Goal: Information Seeking & Learning: Understand process/instructions

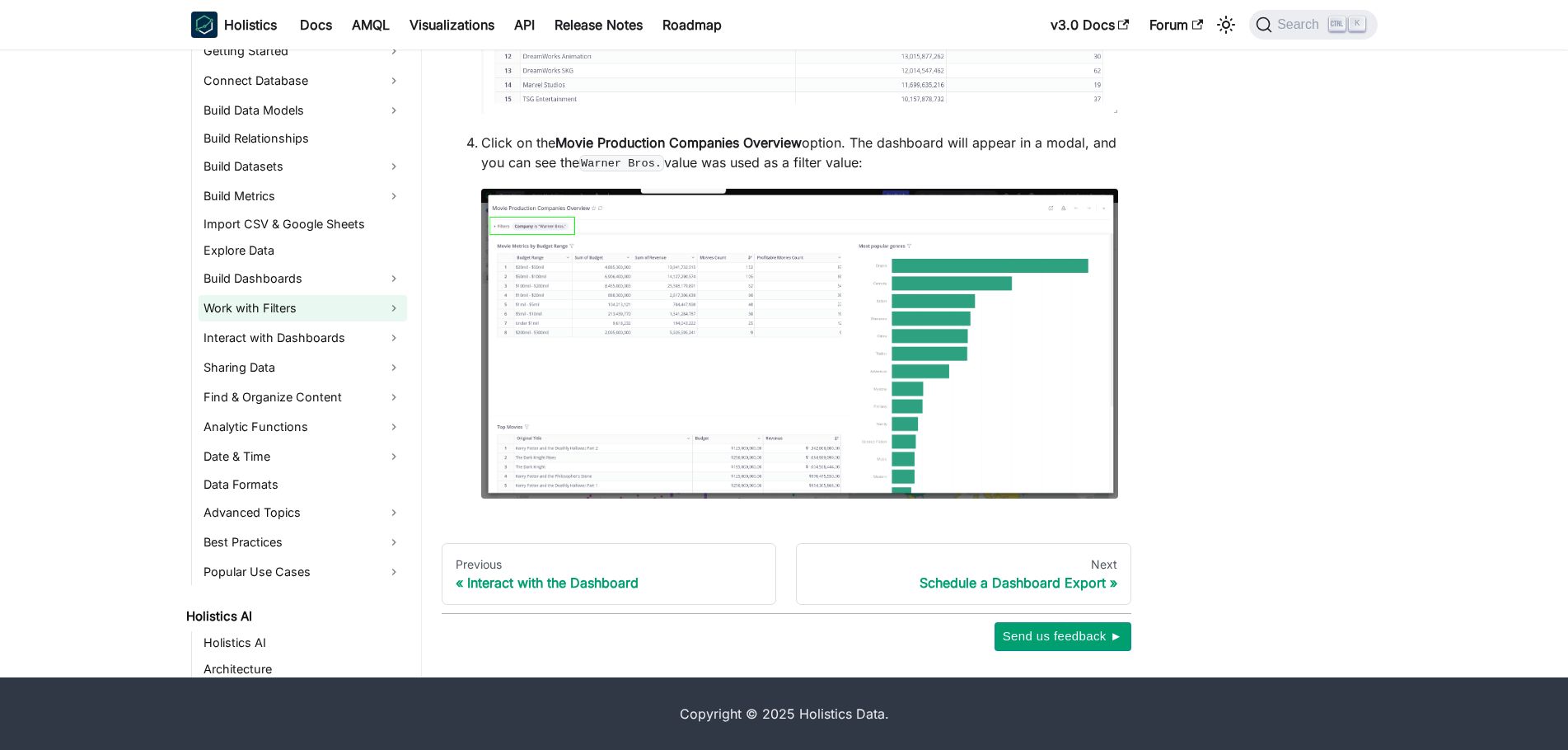
scroll to position [494, 0]
click at [324, 420] on link "Analytic Functions" at bounding box center [302, 426] width 209 height 27
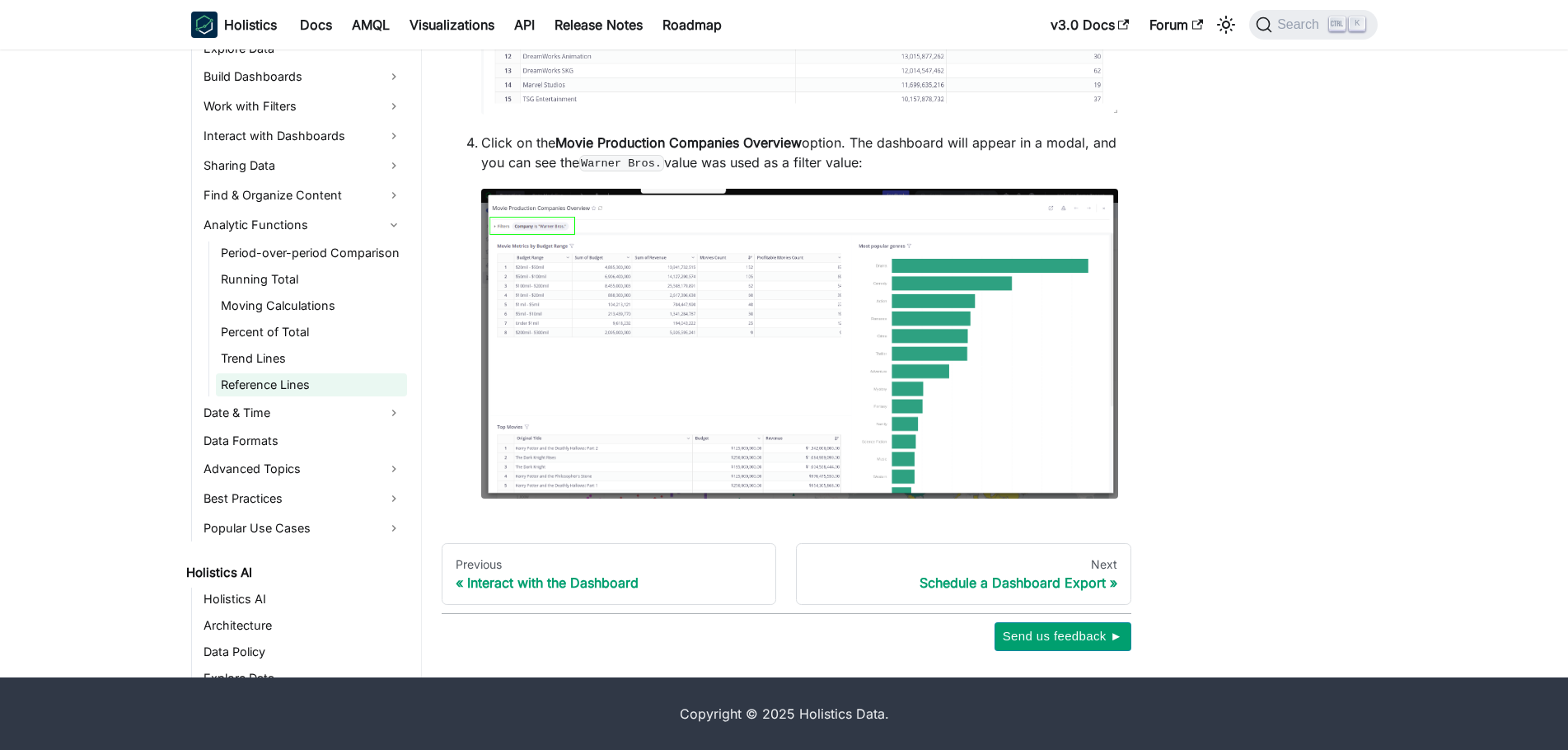
scroll to position [742, 0]
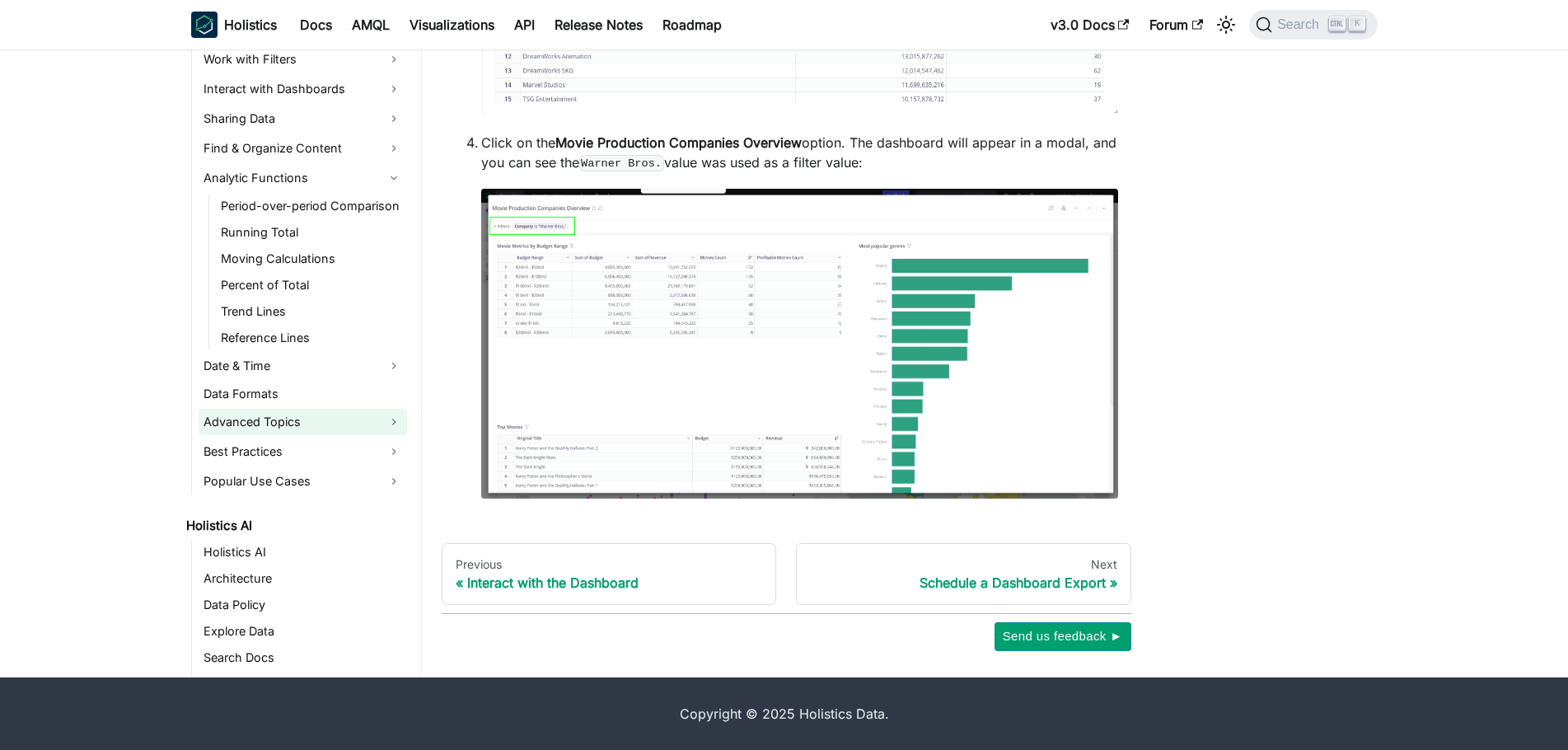
click at [340, 428] on link "Advanced Topics" at bounding box center [302, 423] width 209 height 27
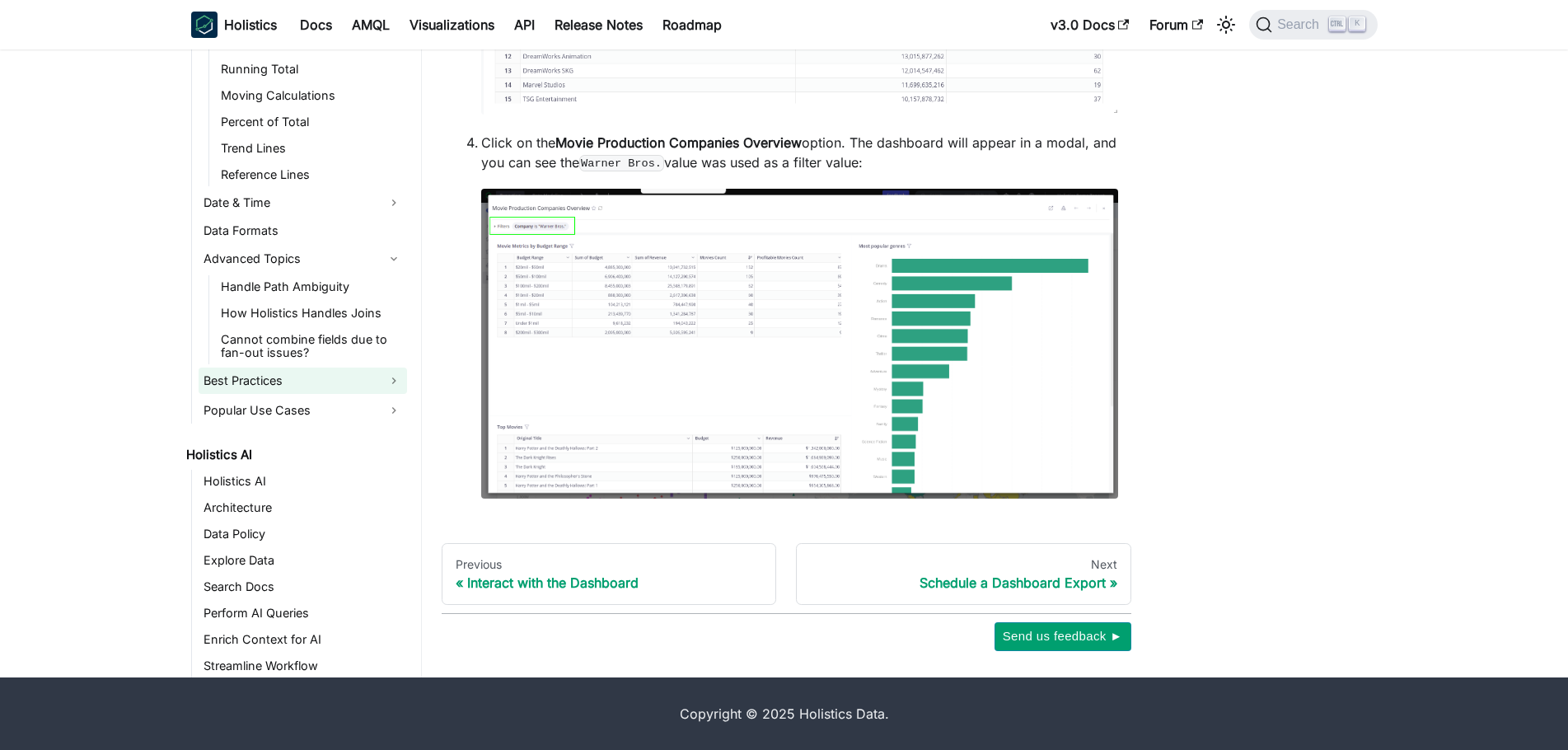
scroll to position [906, 0]
click at [343, 382] on link "Best Practices" at bounding box center [302, 380] width 209 height 27
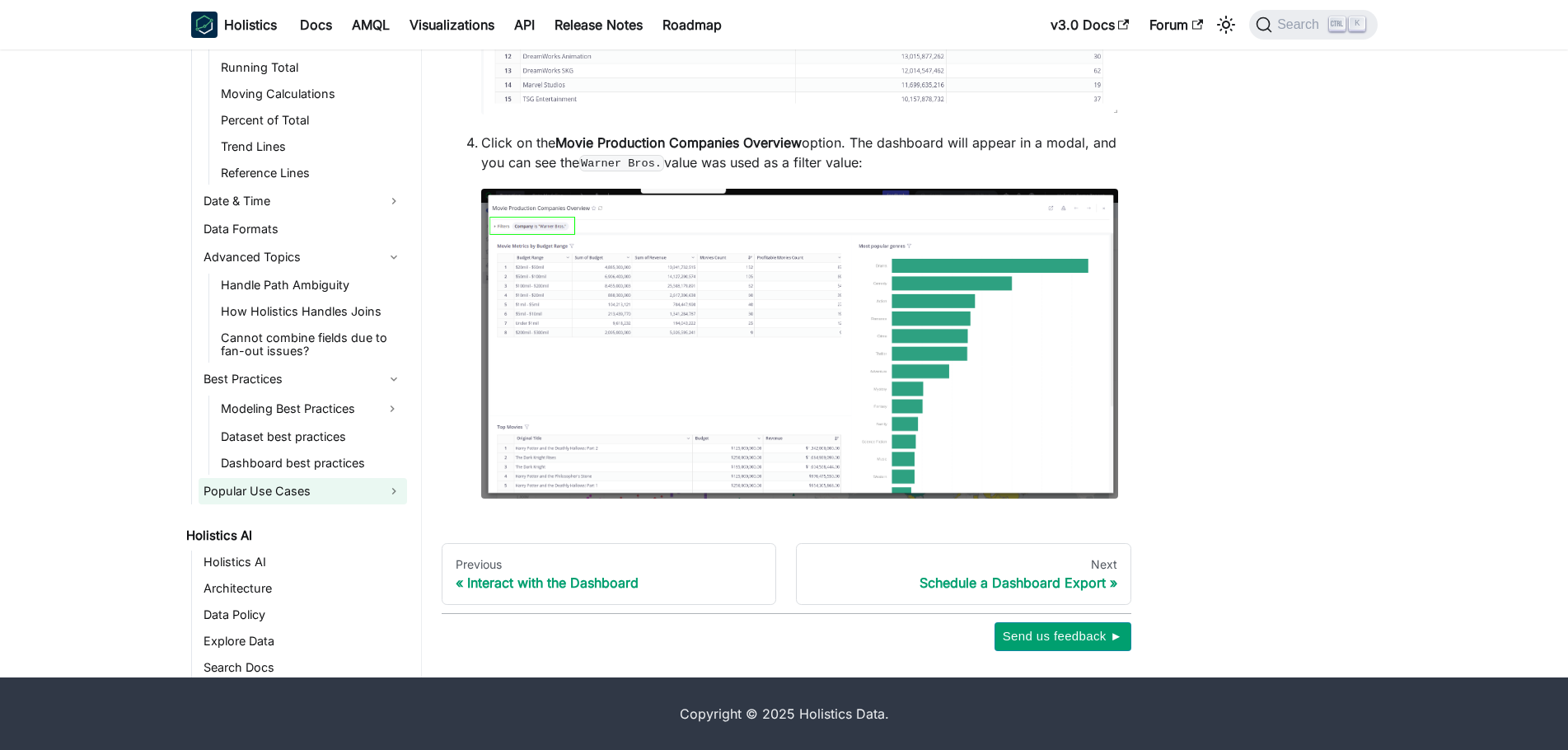
click at [337, 485] on link "Popular Use Cases" at bounding box center [302, 491] width 209 height 27
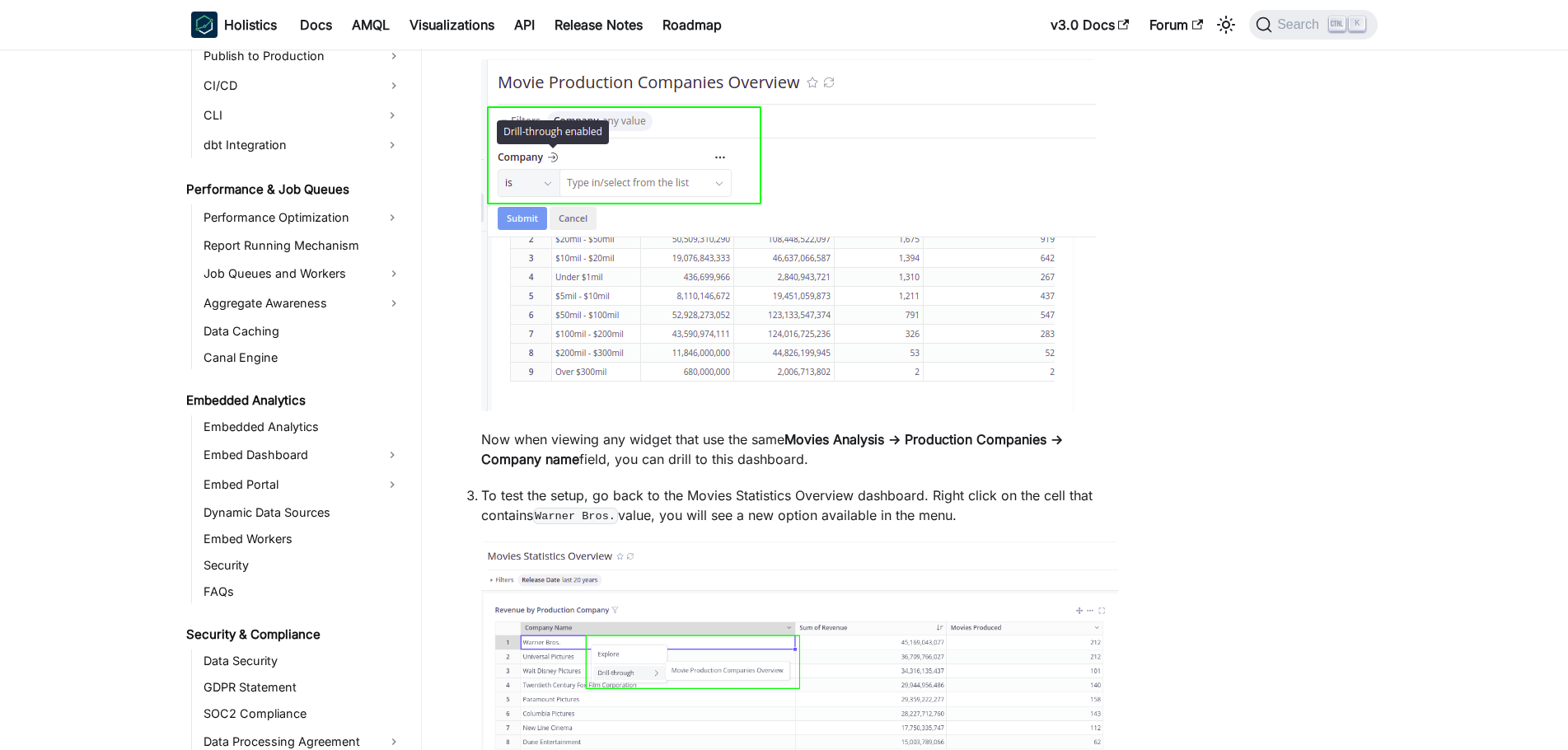
scroll to position [2206, 0]
drag, startPoint x: 803, startPoint y: 459, endPoint x: 743, endPoint y: 462, distance: 60.1
click at [743, 462] on p "Now when viewing any widget that use the same Movies Analysis → Production Comp…" at bounding box center [800, 448] width 637 height 39
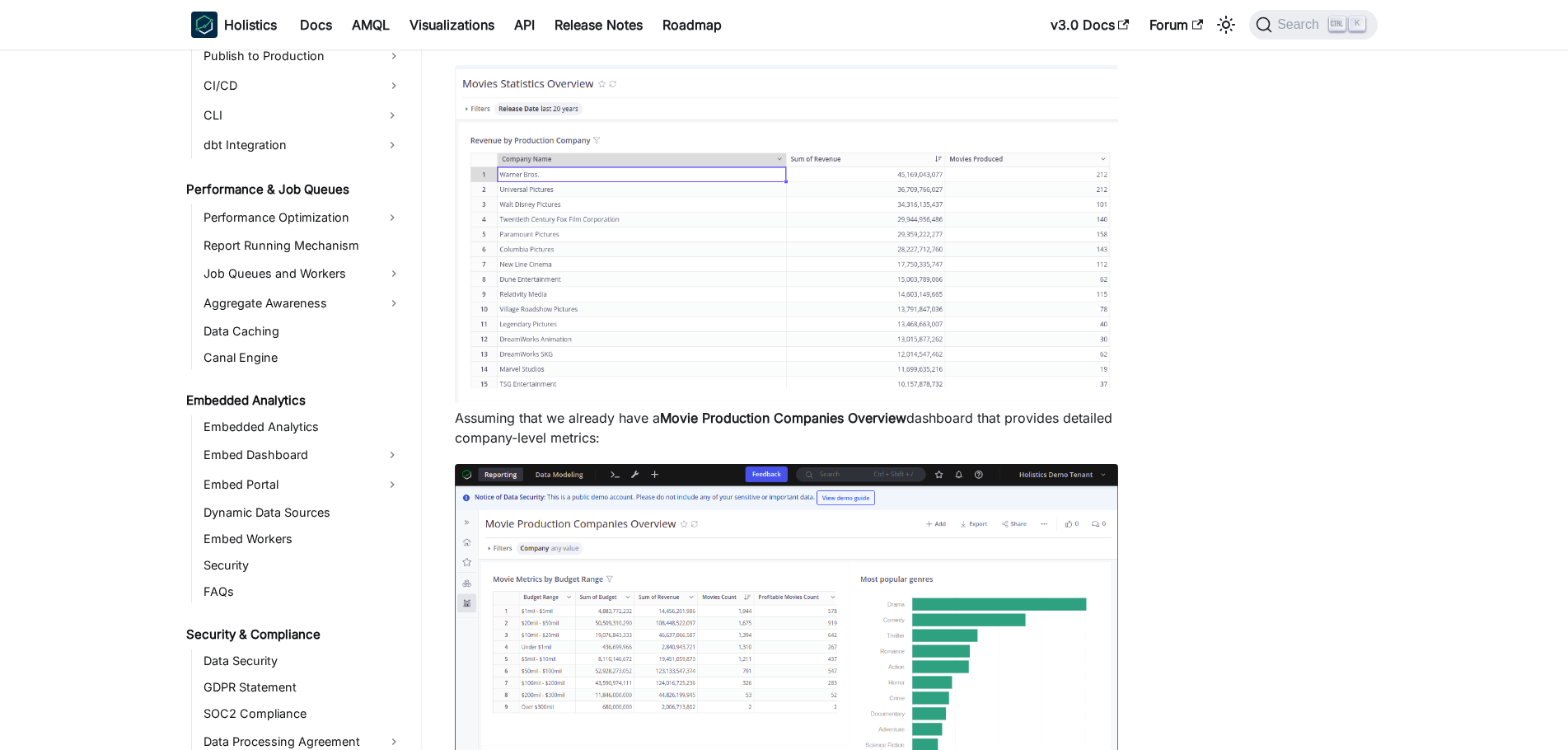
scroll to position [412, 0]
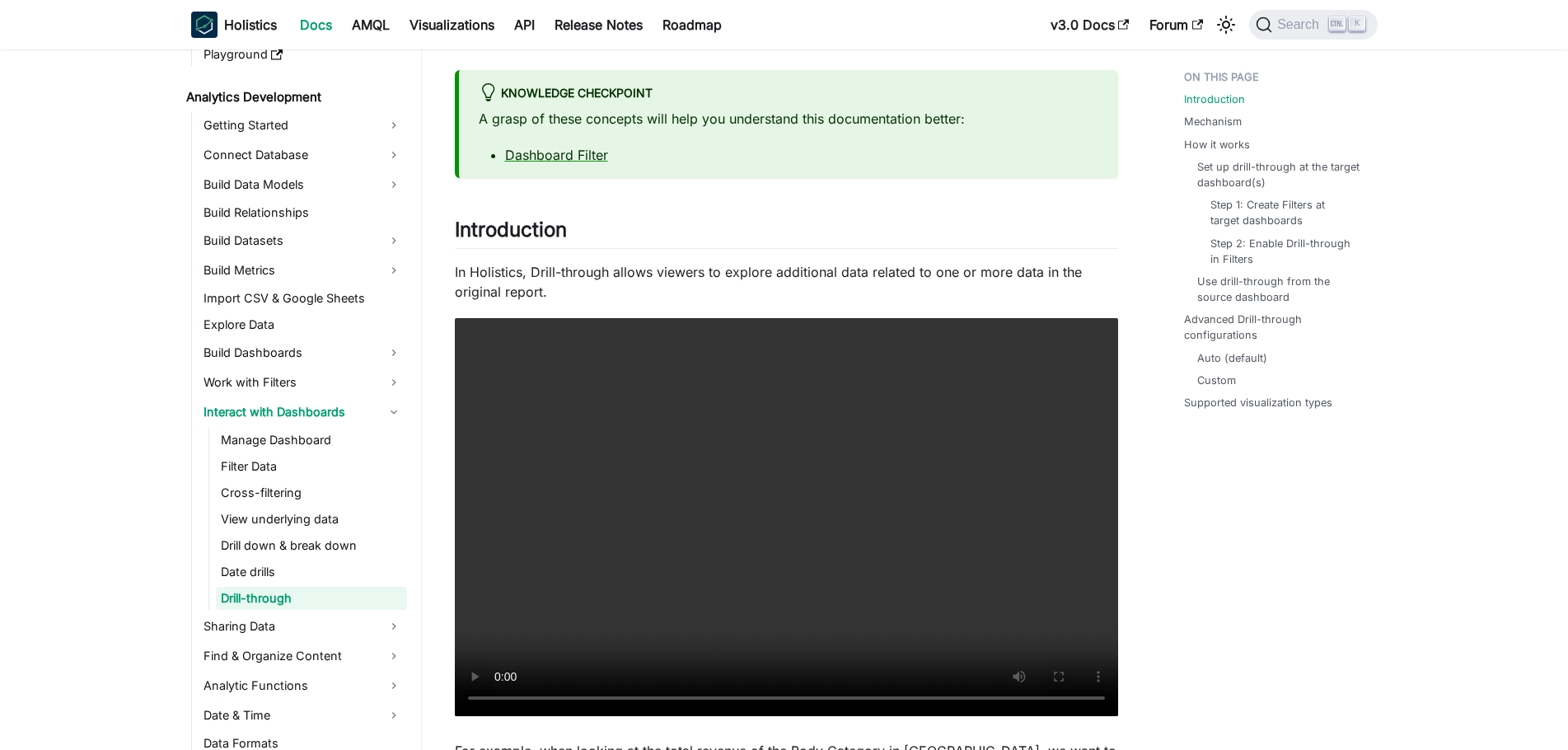
scroll to position [82, 0]
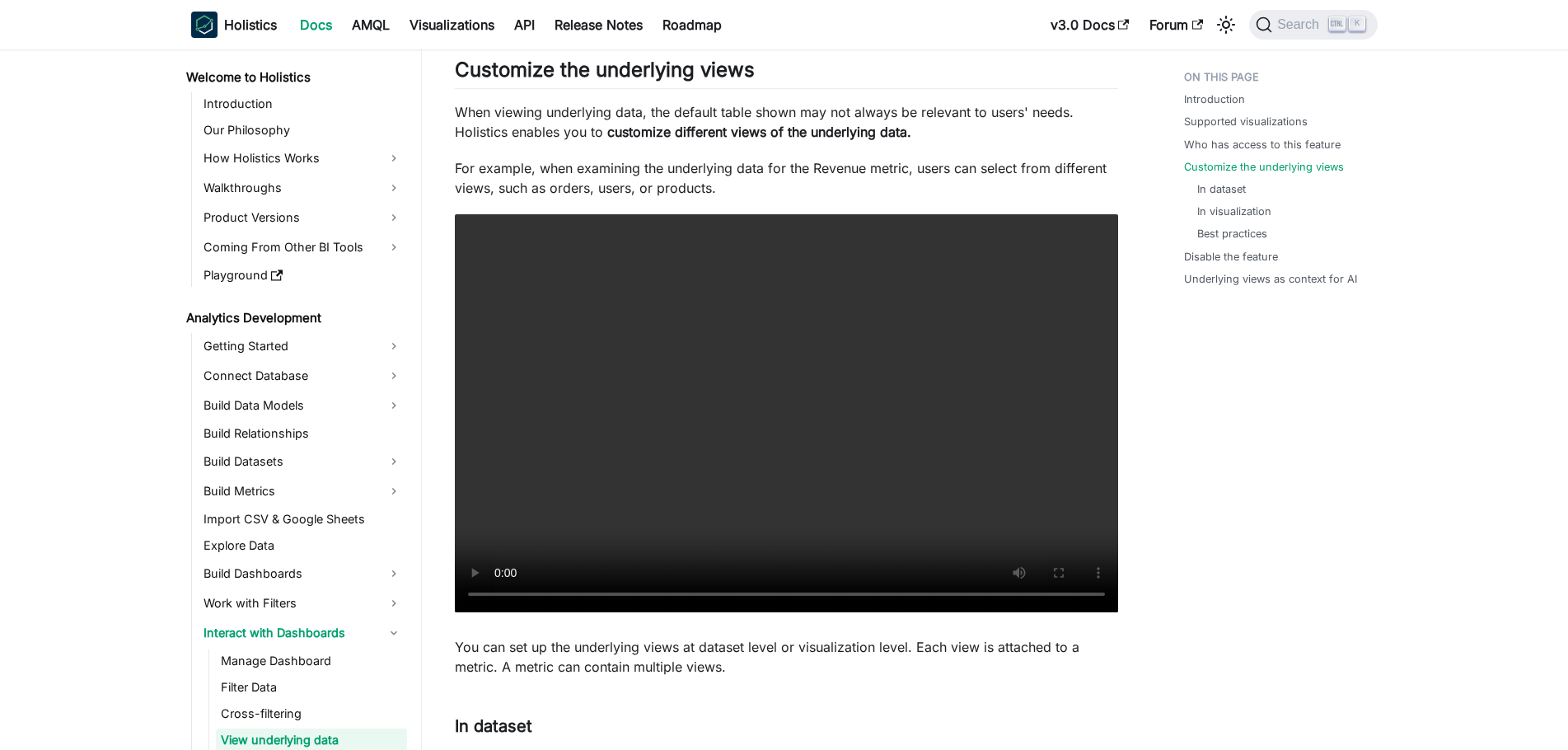
scroll to position [142, 0]
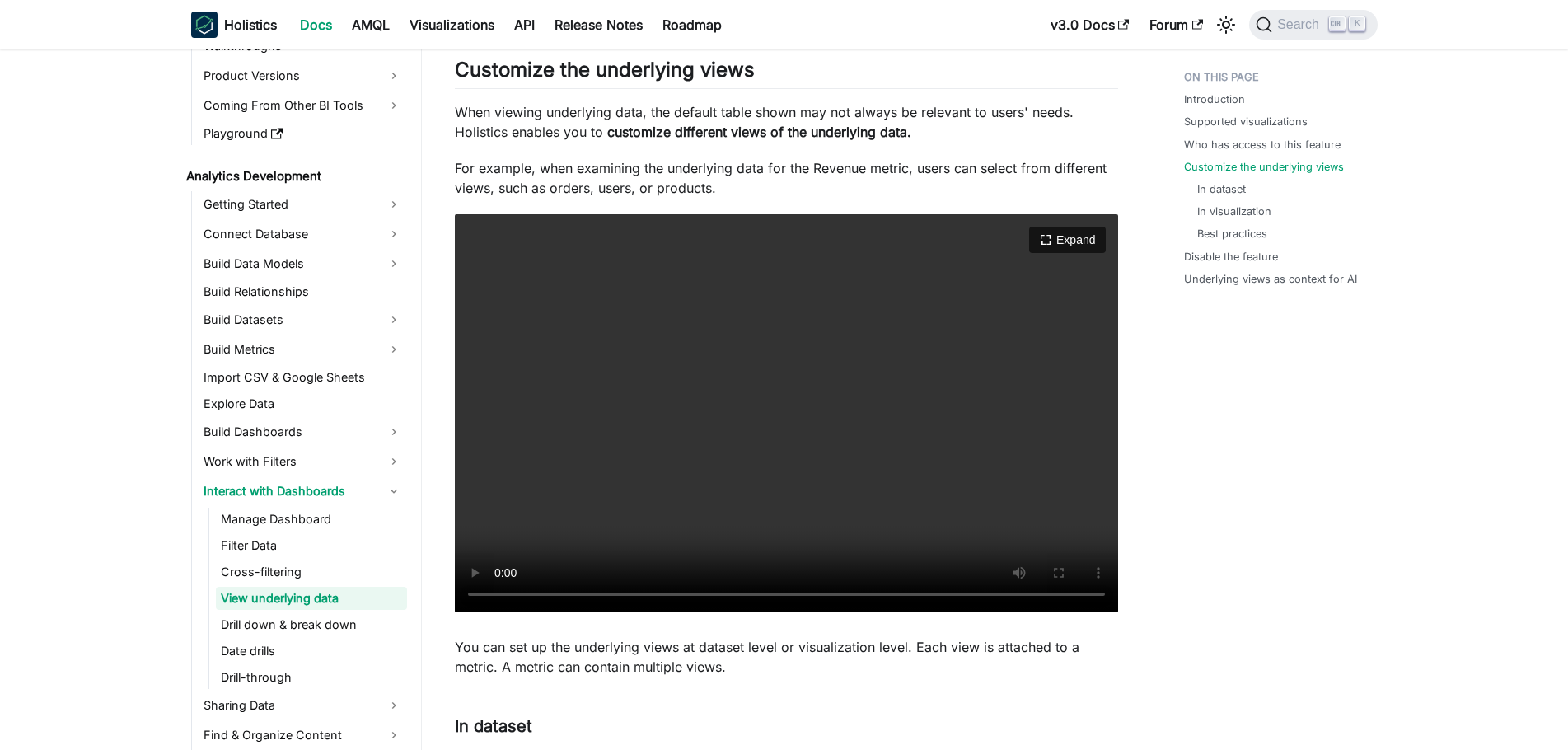
click at [961, 406] on video "Your browser does not support embedding video, but you can download it ." at bounding box center [787, 413] width 664 height 398
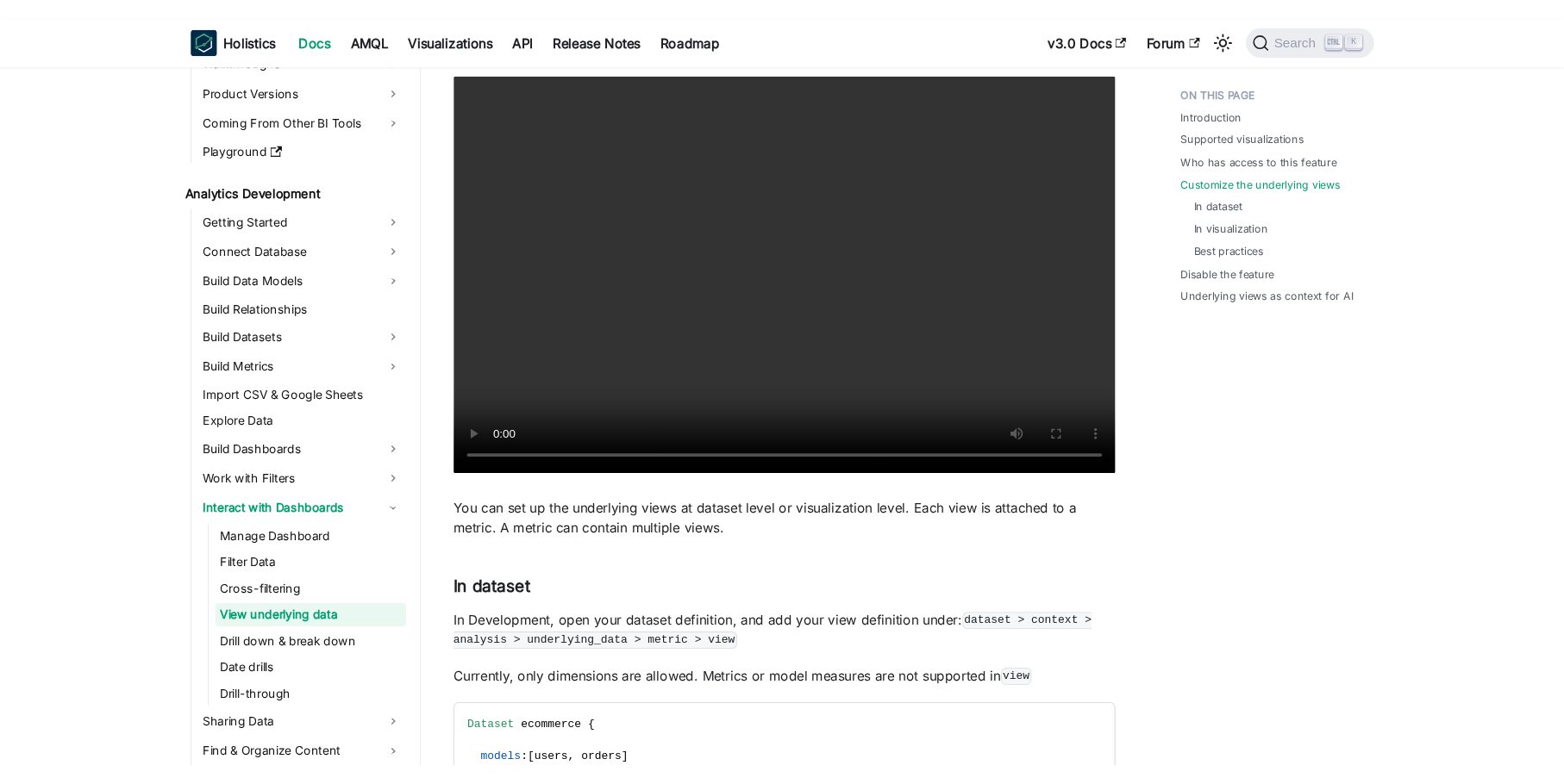
scroll to position [1422, 0]
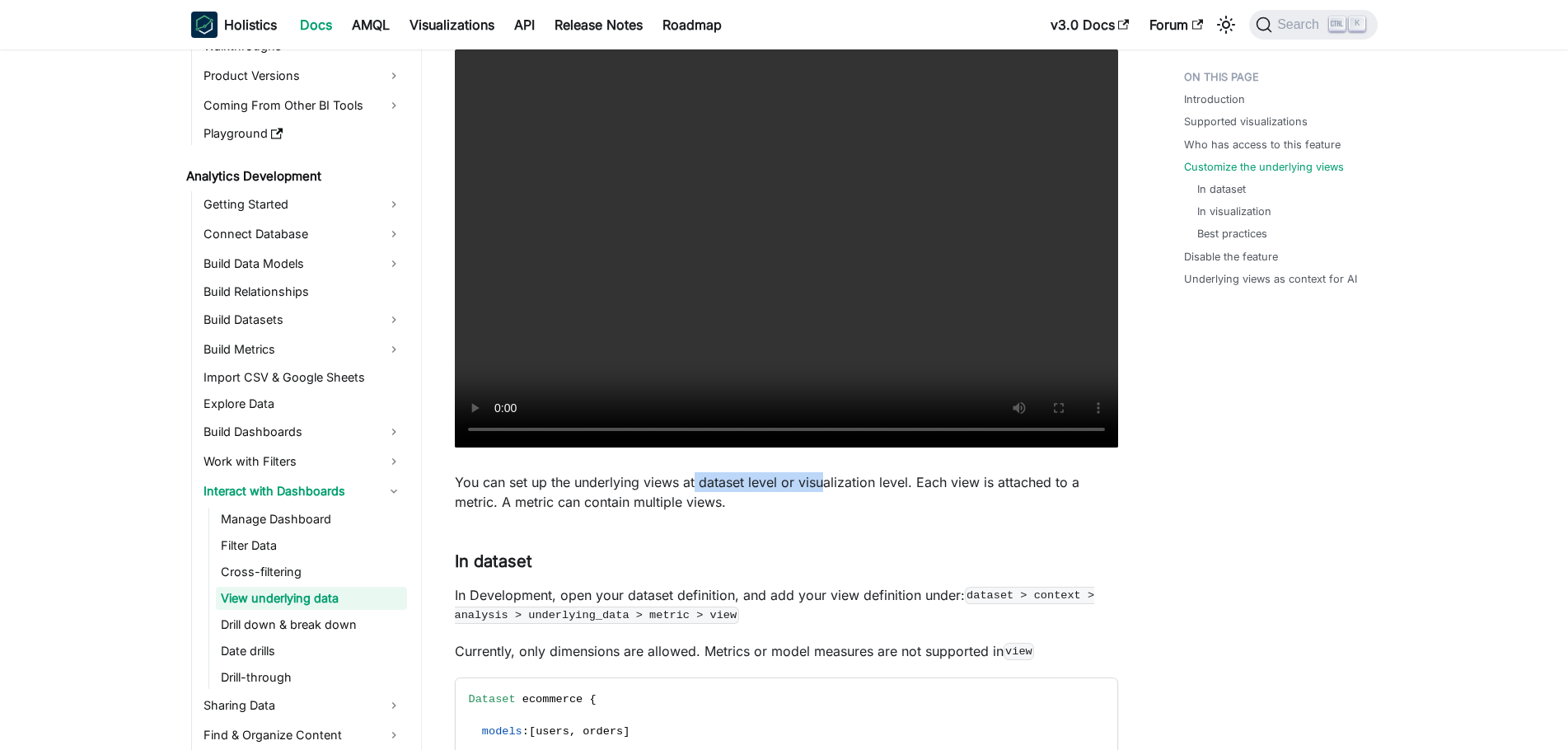
drag, startPoint x: 697, startPoint y: 483, endPoint x: 823, endPoint y: 490, distance: 126.2
click at [823, 490] on p "You can set up the underlying views at dataset level or visualization level. Ea…" at bounding box center [787, 491] width 664 height 39
click at [863, 490] on p "You can set up the underlying views at dataset level or visualization level. Ea…" at bounding box center [787, 491] width 664 height 39
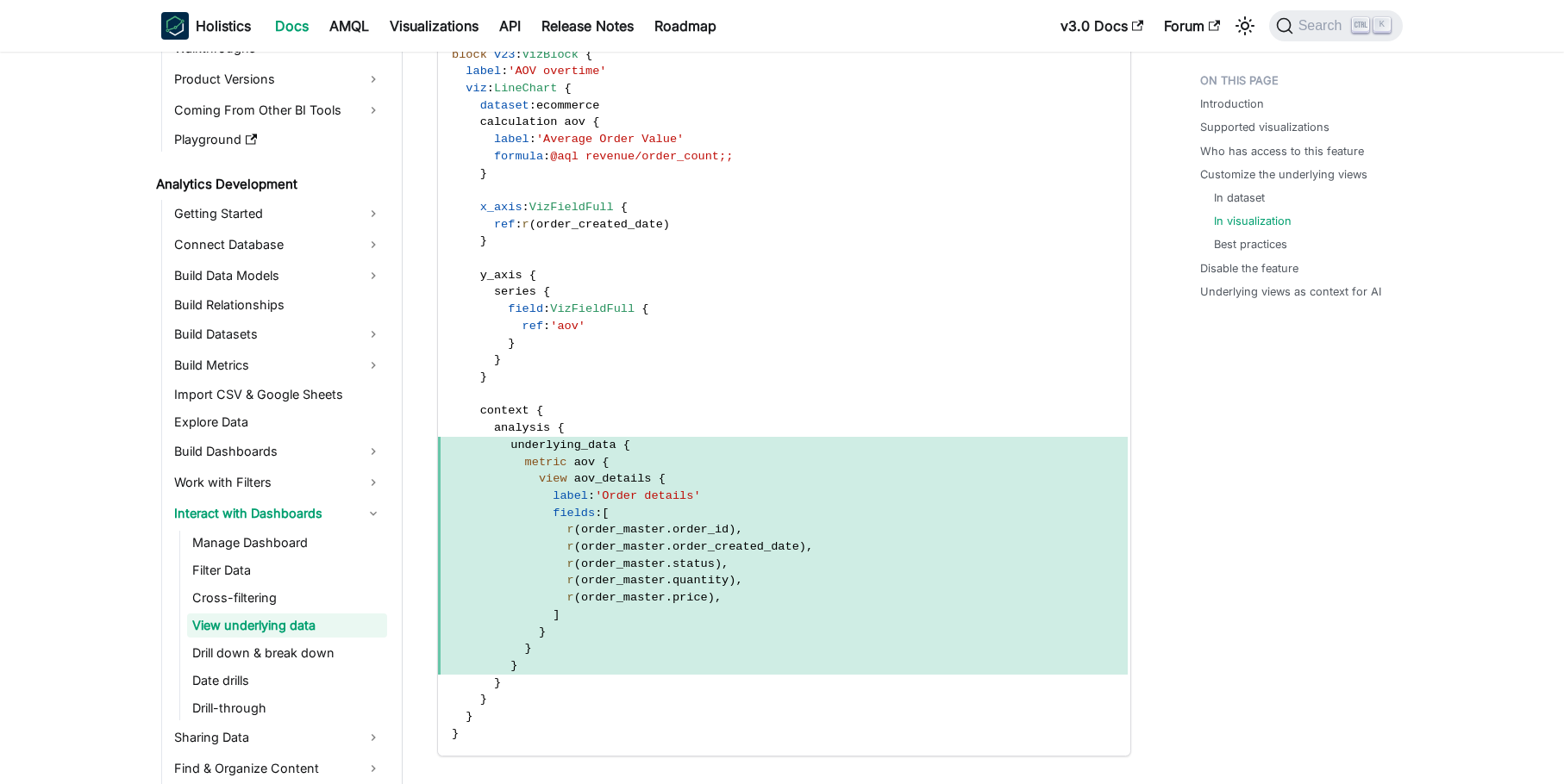
scroll to position [3146, 0]
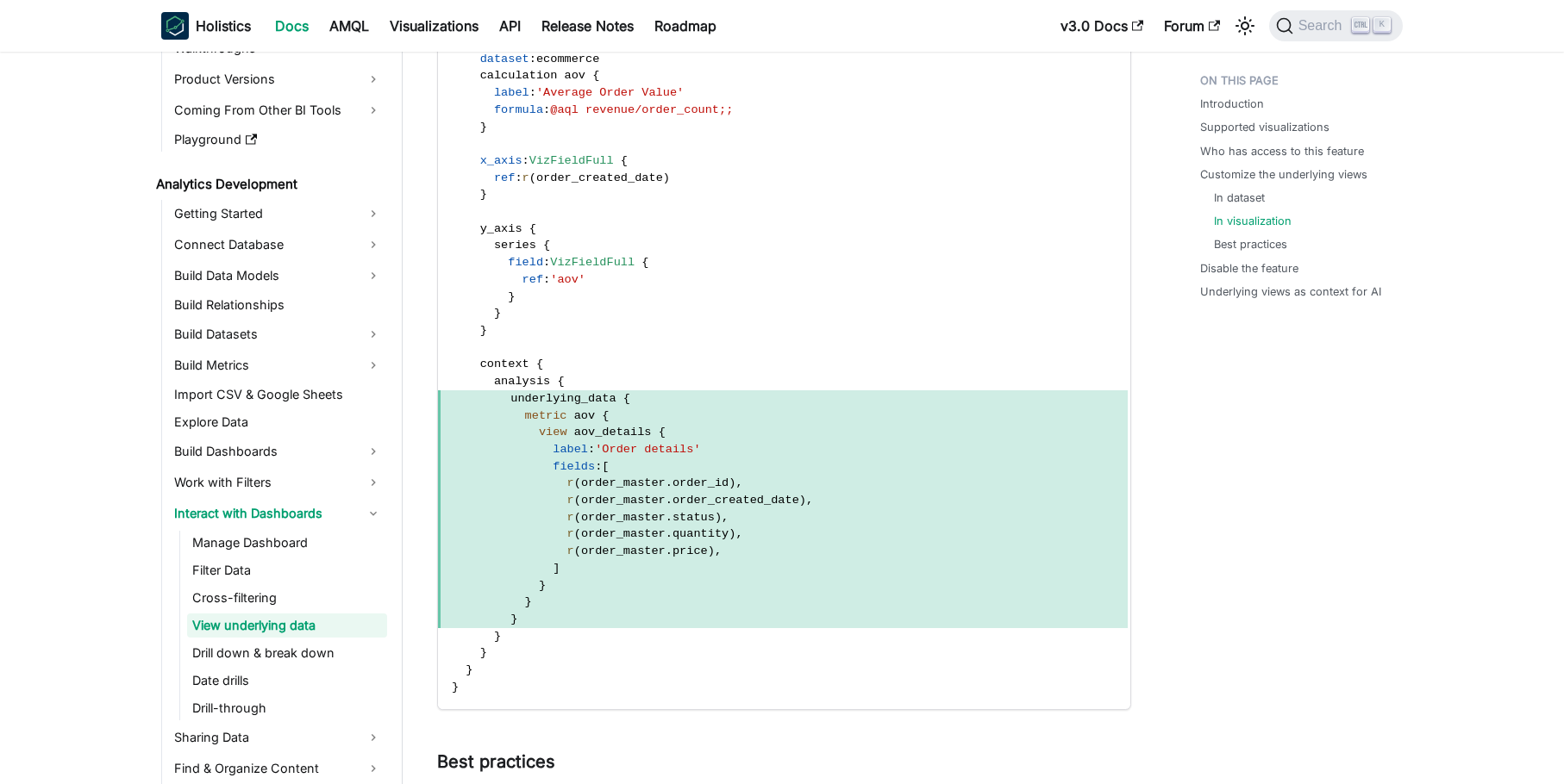
click at [504, 365] on span "context" at bounding box center [504, 364] width 49 height 13
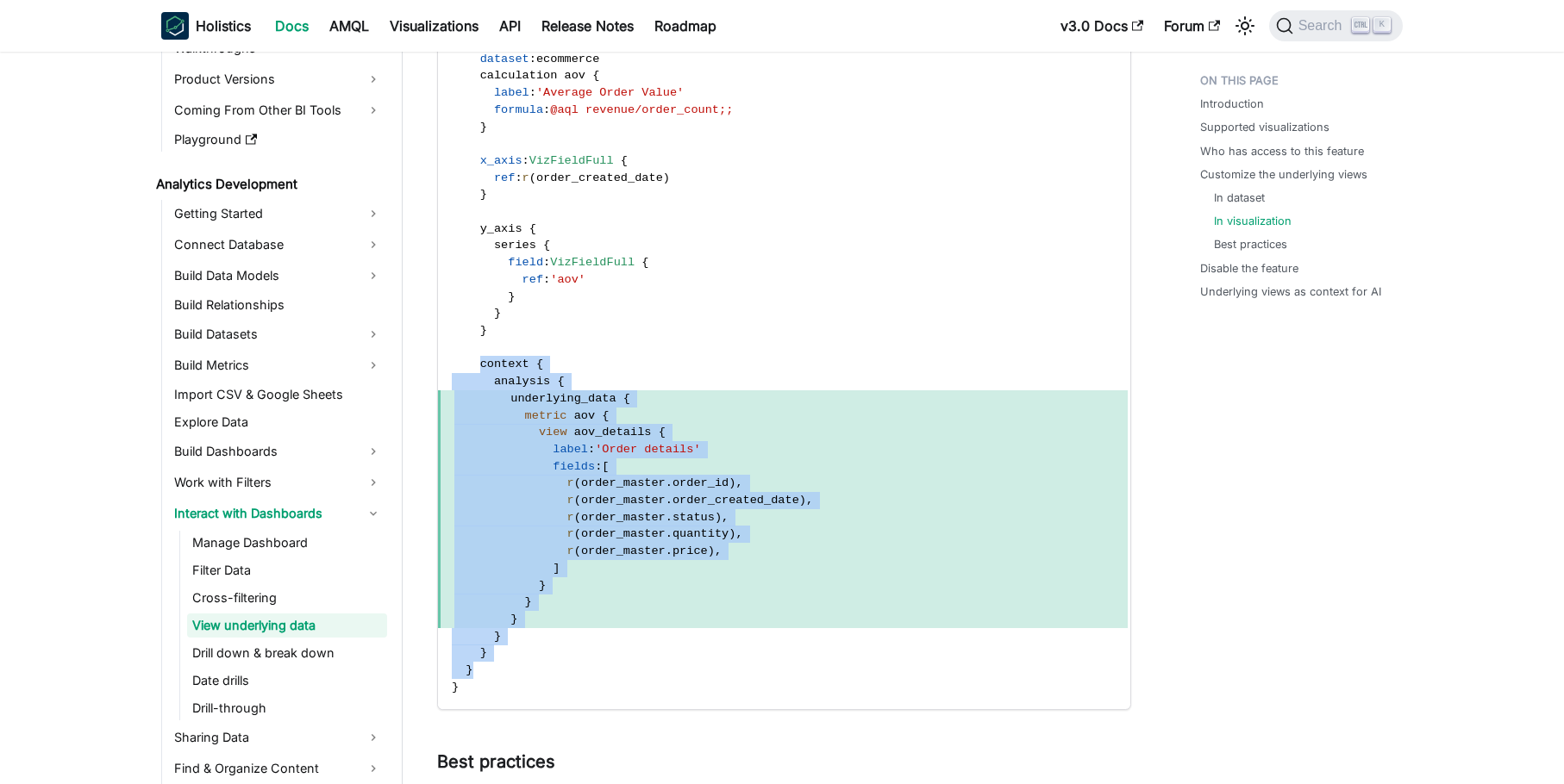
drag, startPoint x: 479, startPoint y: 365, endPoint x: 470, endPoint y: 666, distance: 301.1
click at [470, 666] on code "block v23 : VizBlock { label : 'AOV overtime' viz : LineChart { dataset : ecomm…" at bounding box center [782, 348] width 690 height 724
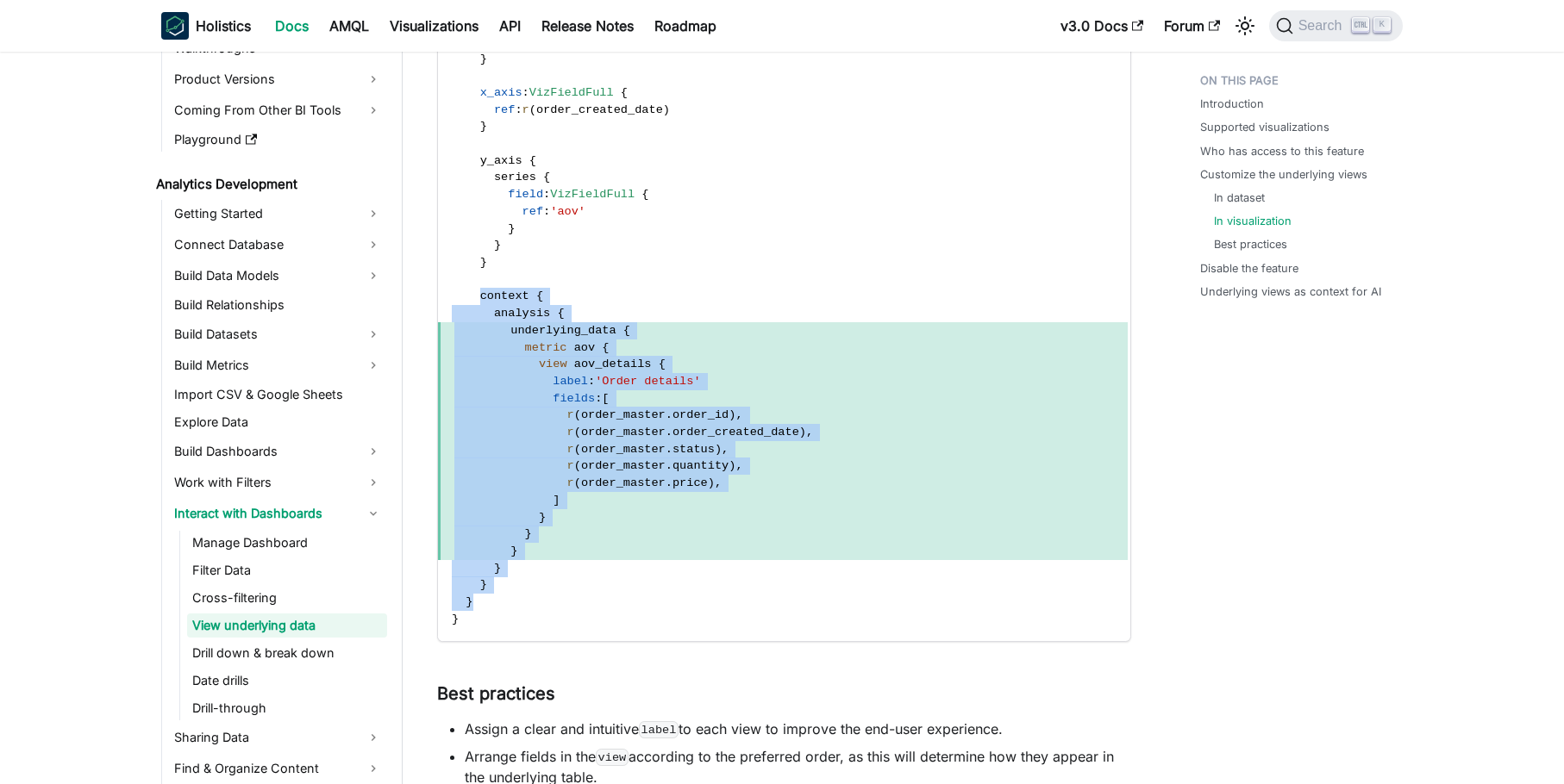
scroll to position [3232, 0]
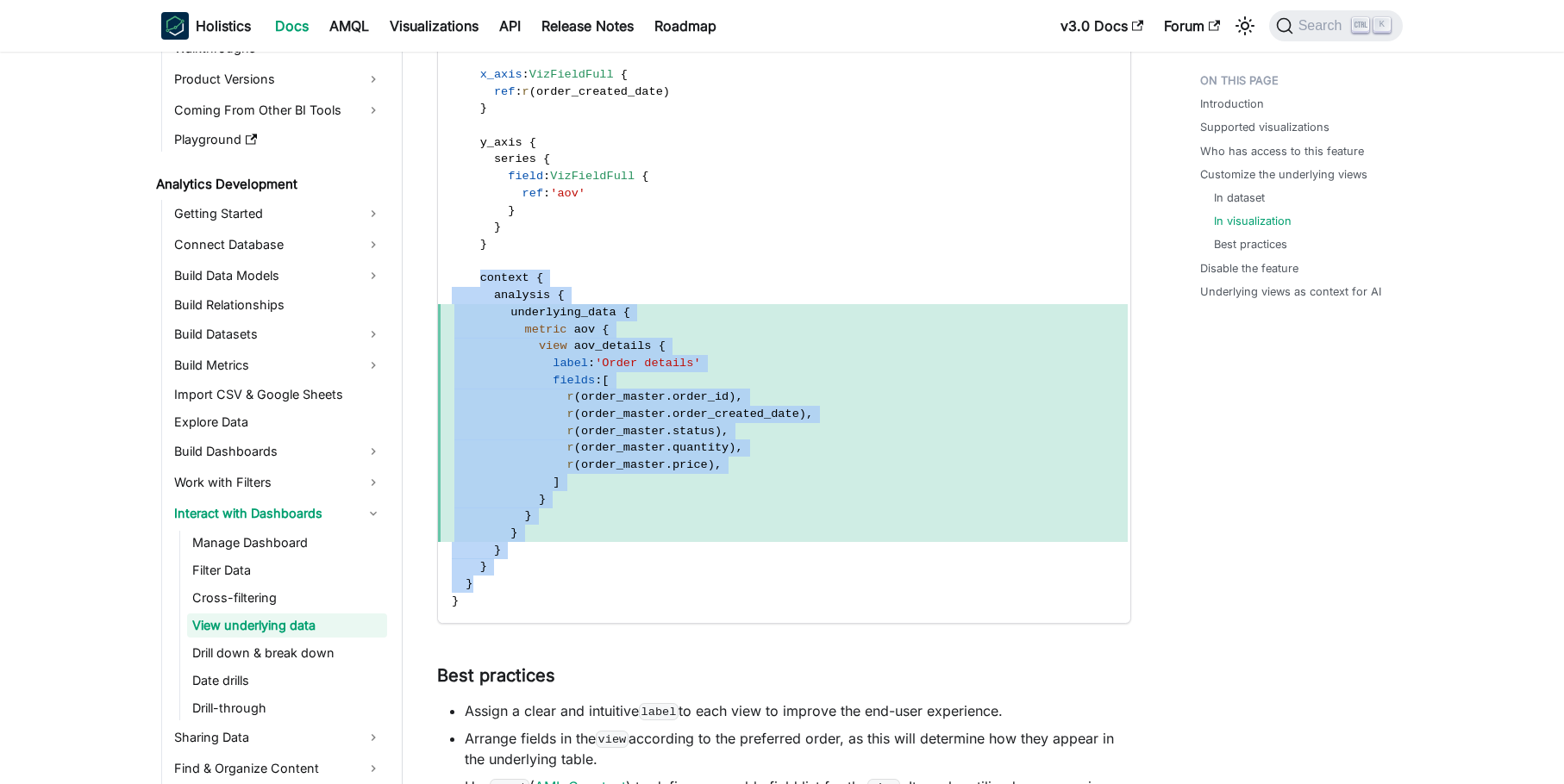
copy code "context { analysis { underlying_data { metric aov { view aov_details { label : …"
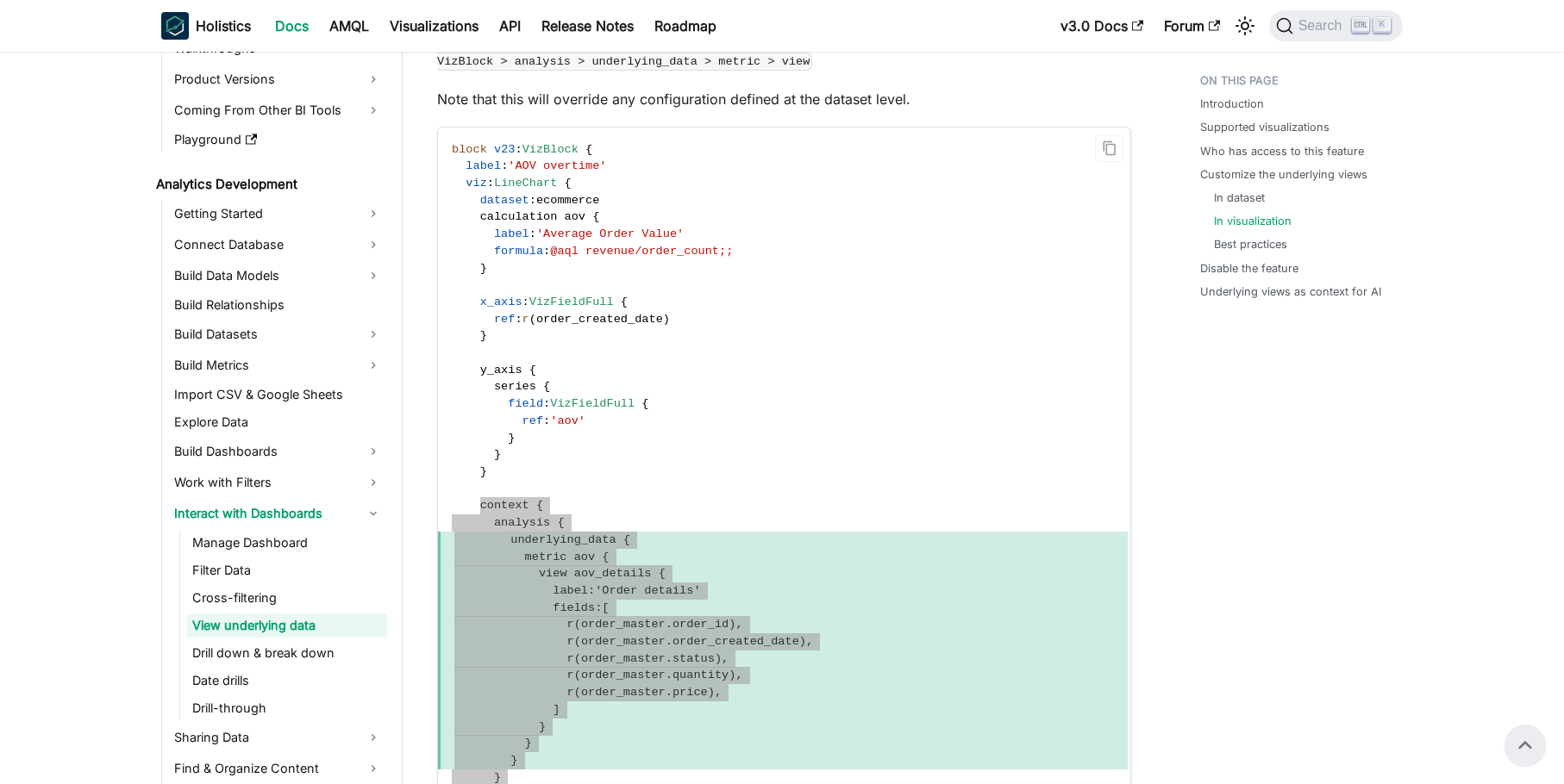
scroll to position [2973, 0]
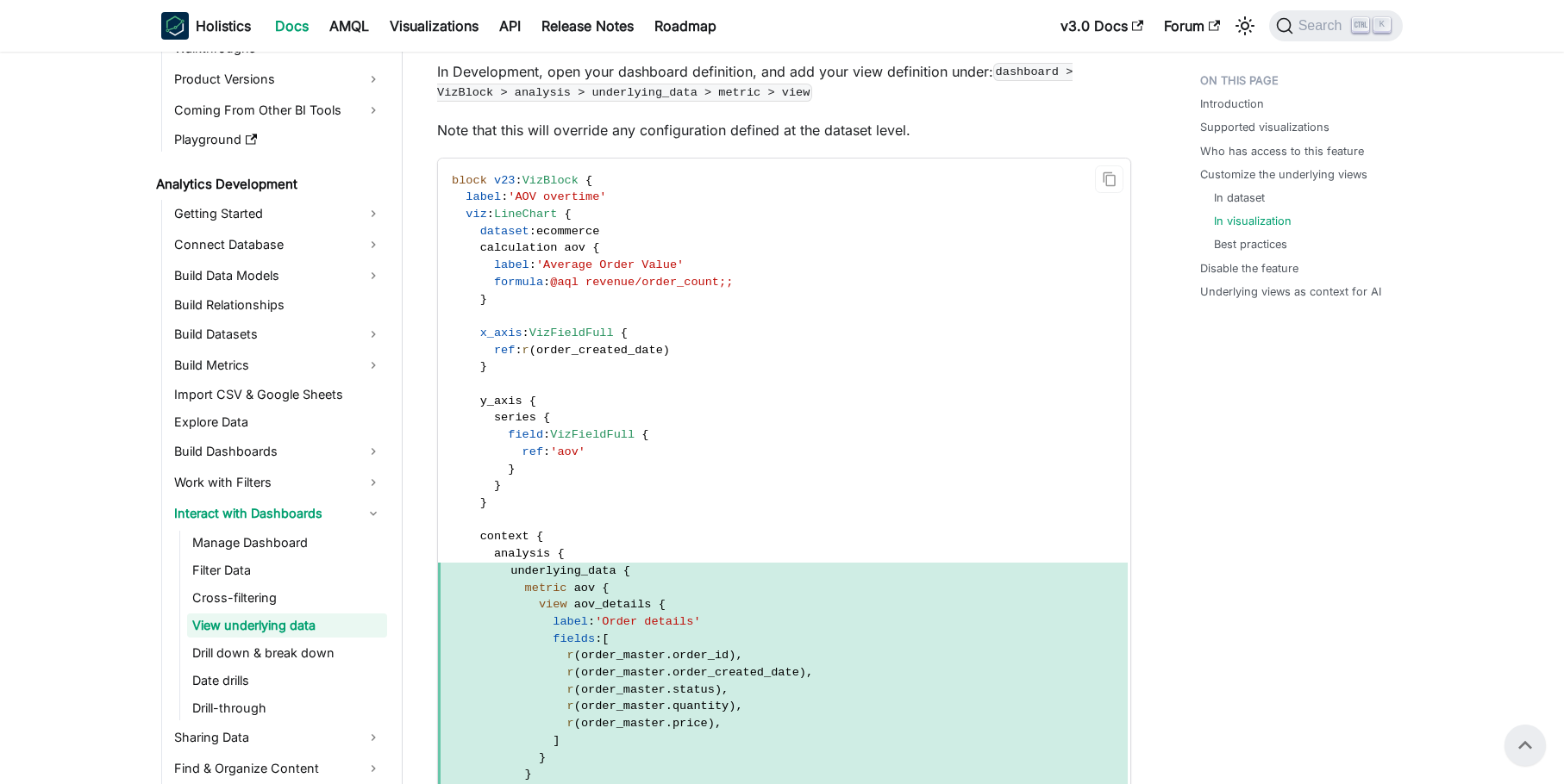
click at [1025, 373] on code "block v23 : VizBlock { label : 'AOV overtime' viz : LineChart { dataset : ecomm…" at bounding box center [782, 521] width 690 height 724
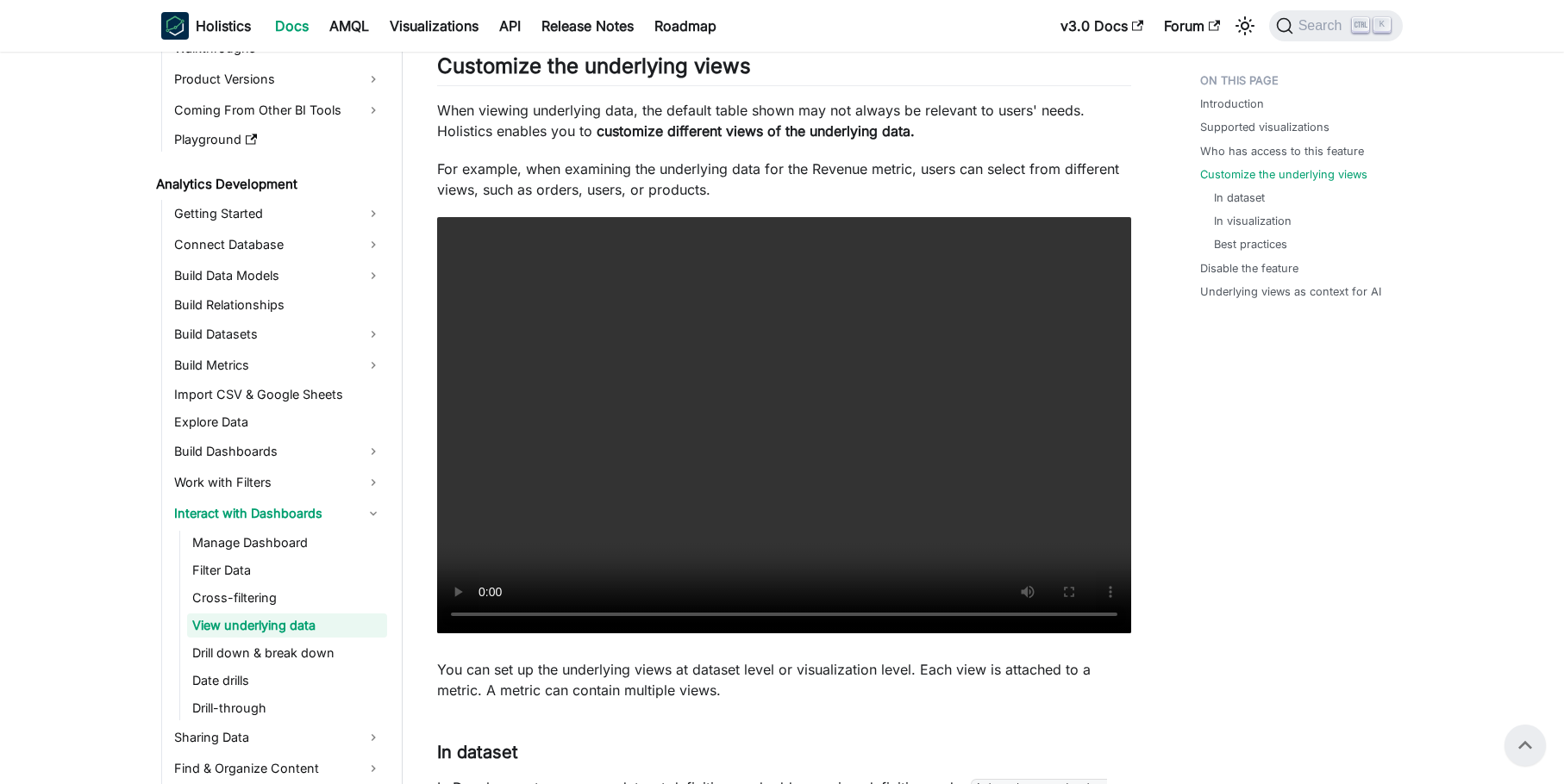
scroll to position [1250, 0]
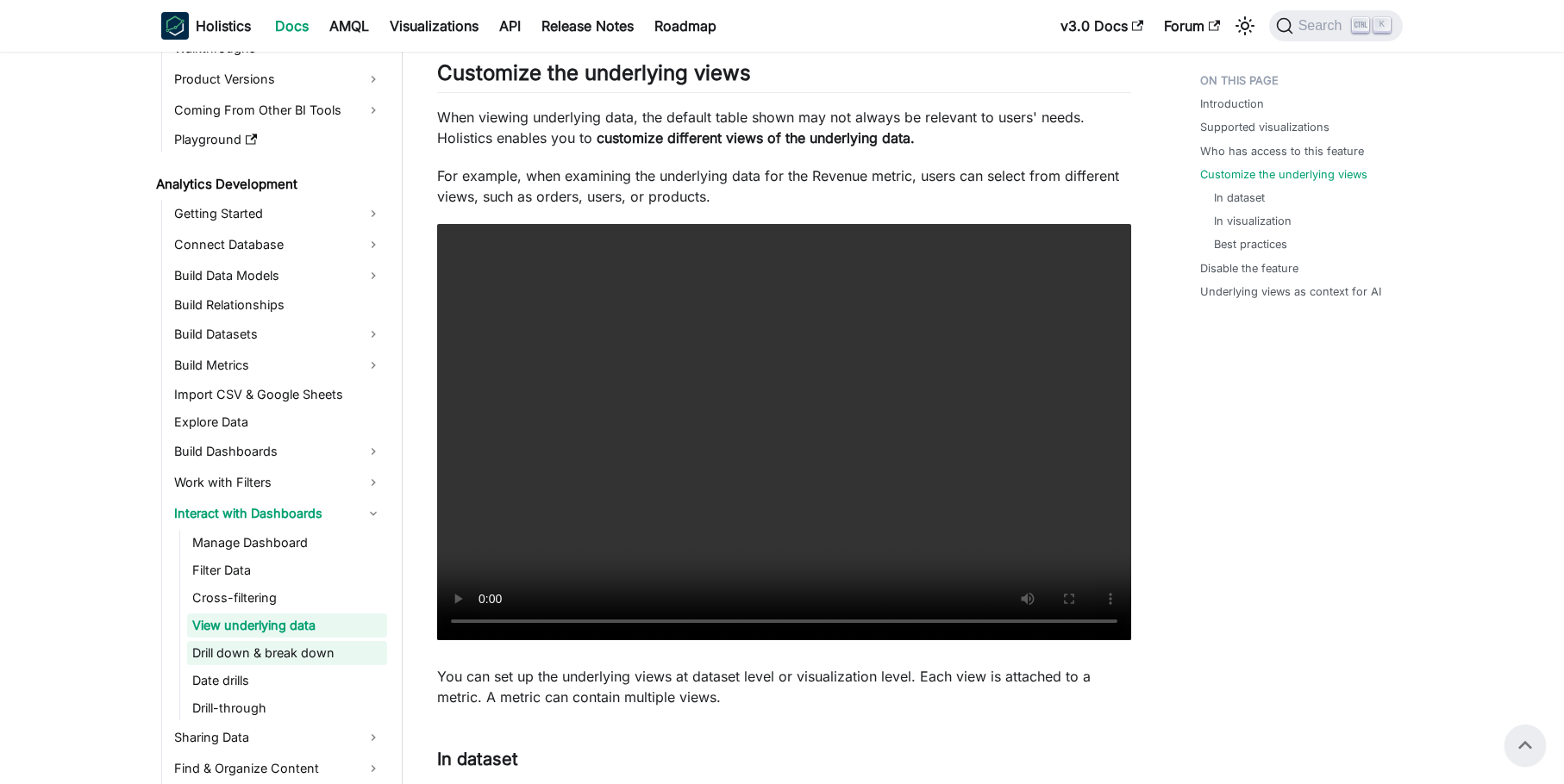
click at [312, 650] on link "Drill down & break down" at bounding box center [287, 653] width 200 height 24
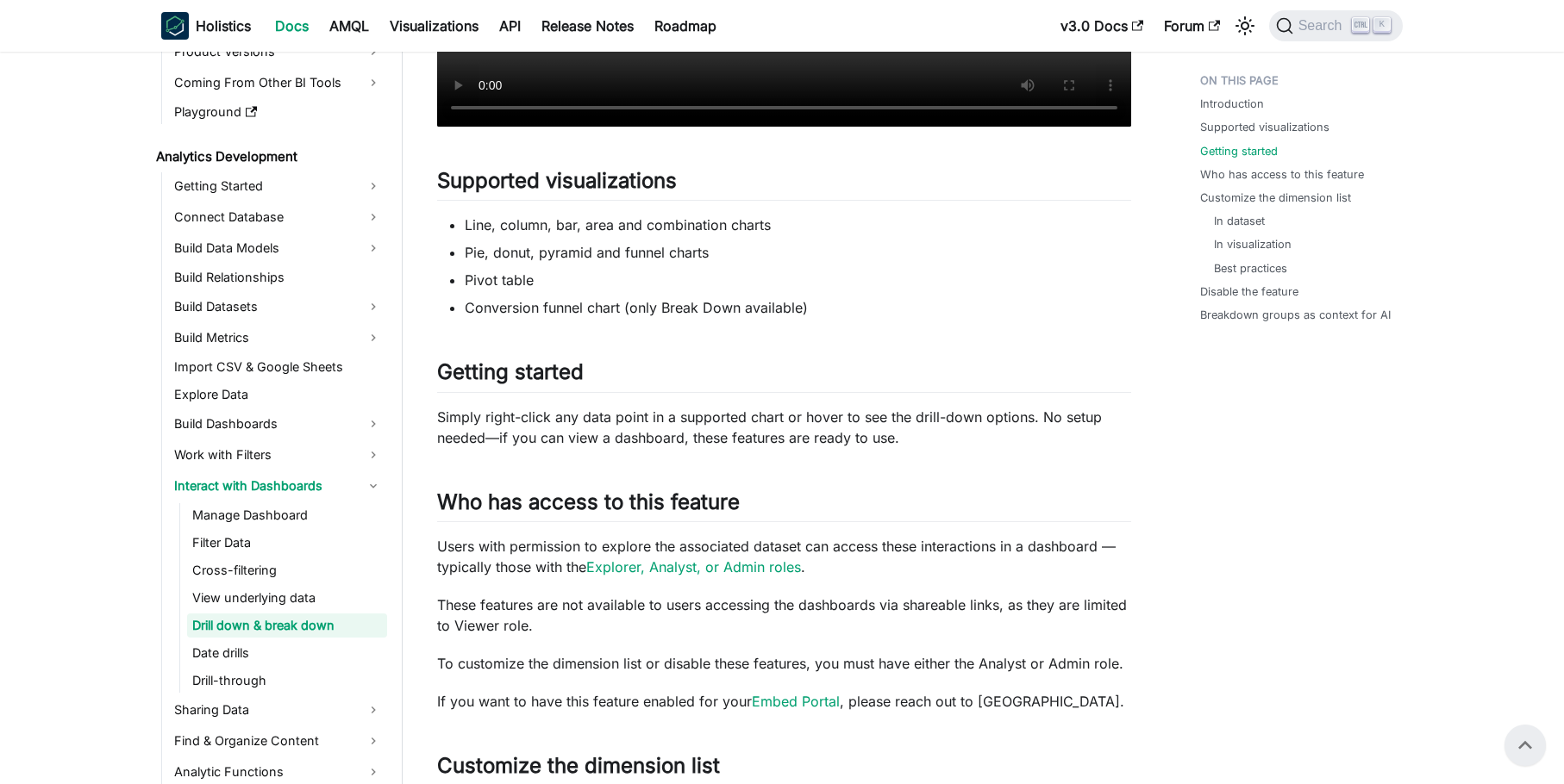
scroll to position [776, 0]
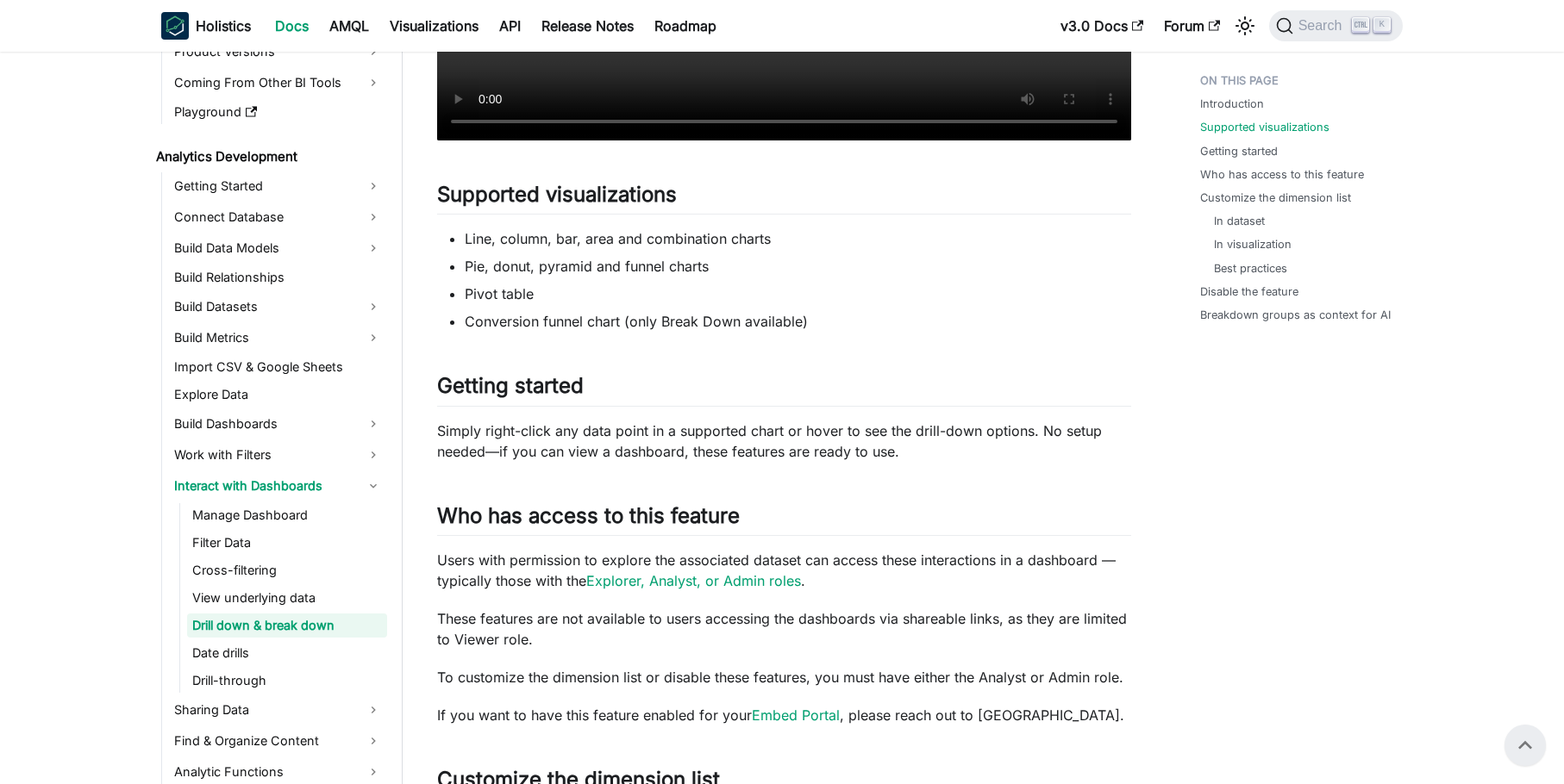
click at [530, 323] on li "Conversion funnel chart (only Break Down available)" at bounding box center [798, 321] width 667 height 21
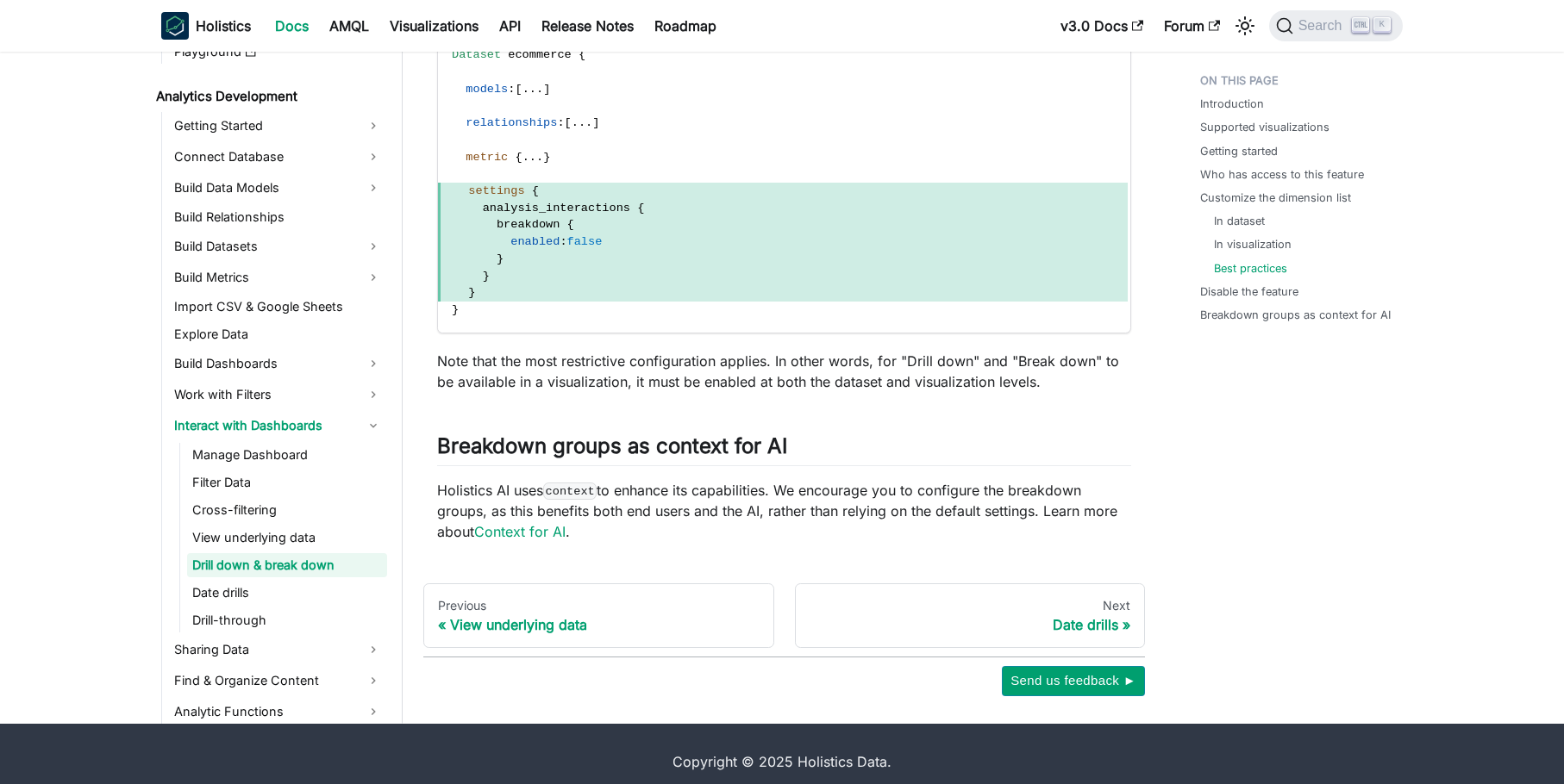
scroll to position [3992, 0]
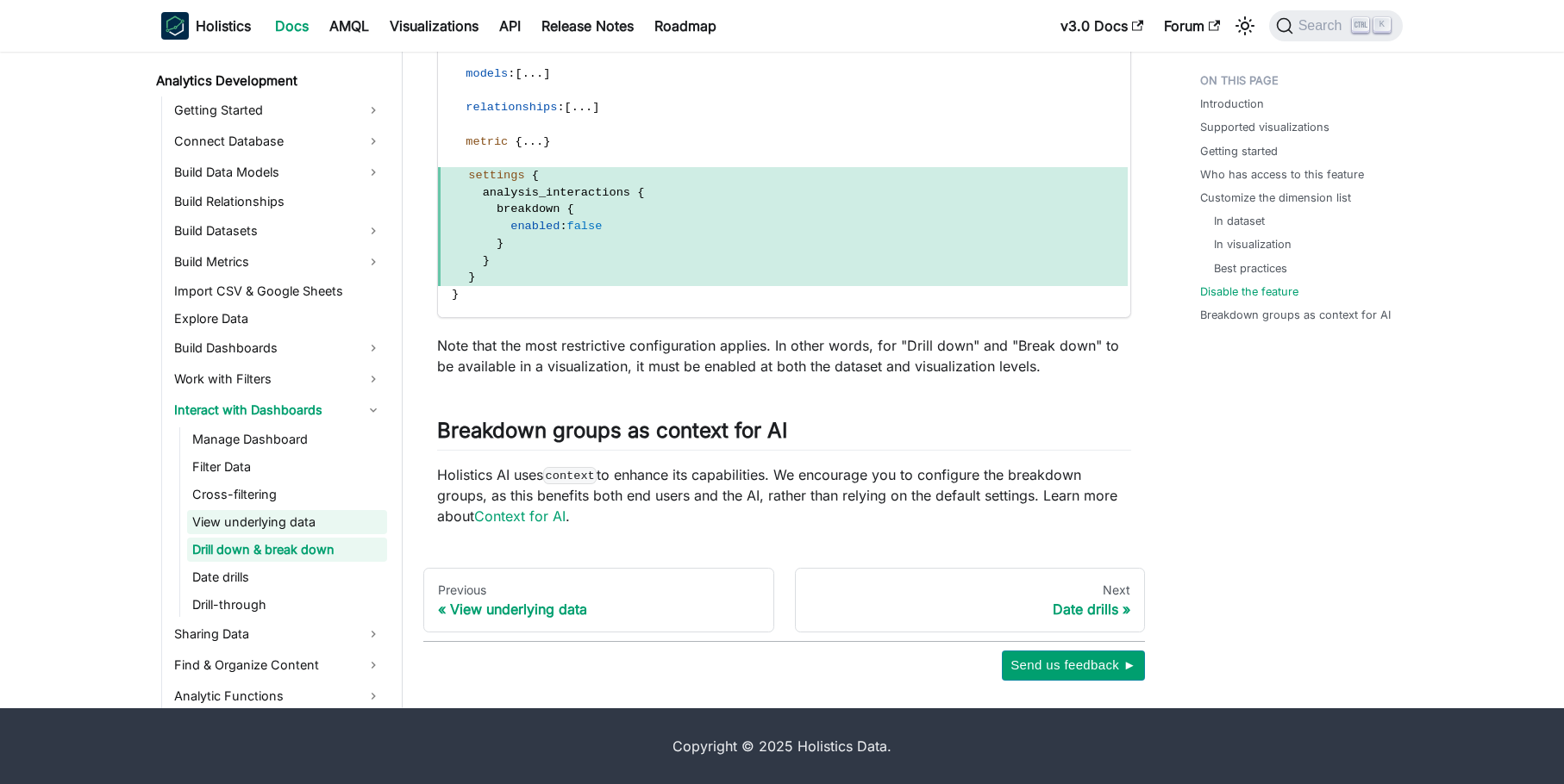
click at [276, 528] on link "View underlying data" at bounding box center [287, 523] width 200 height 24
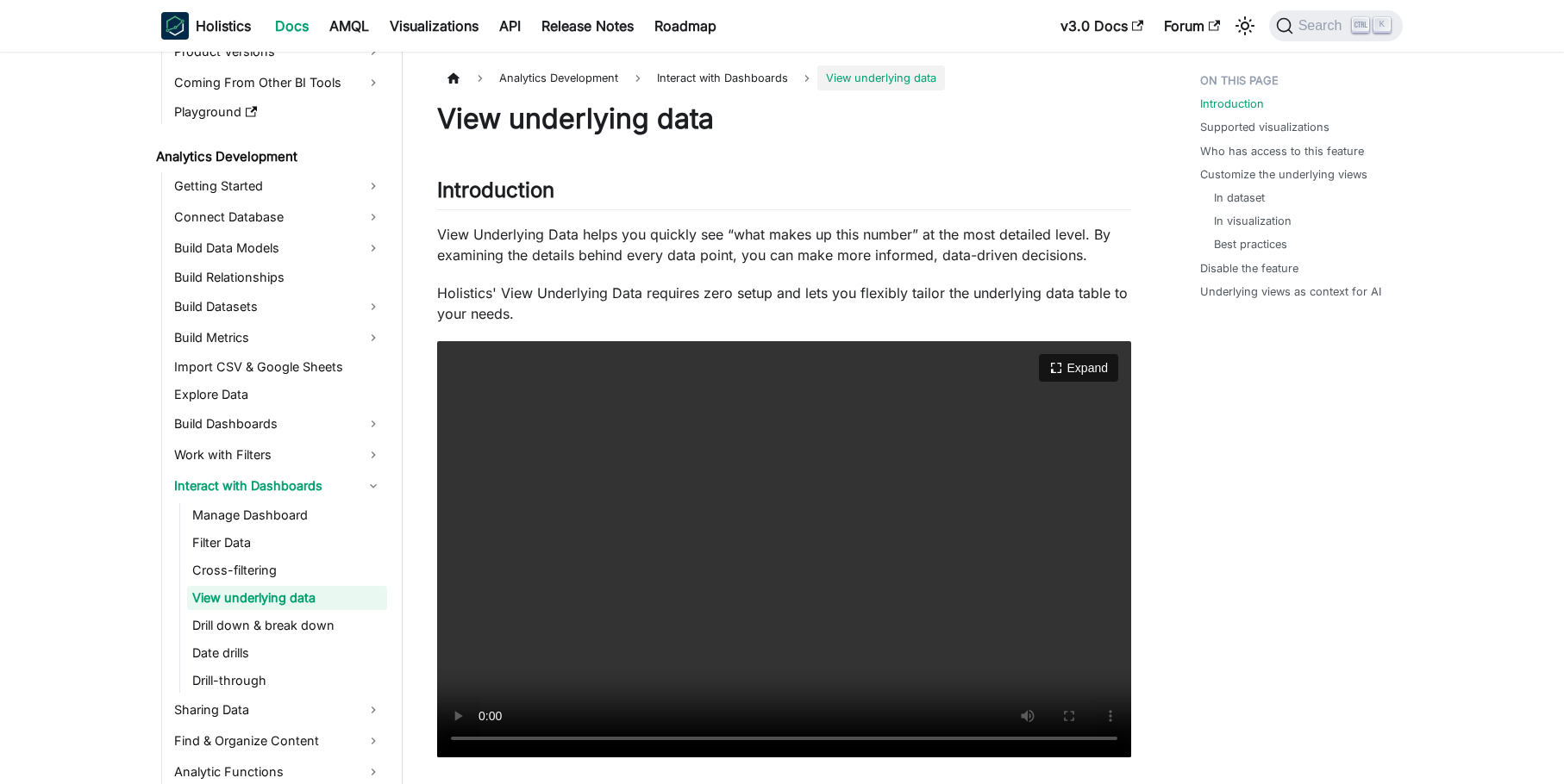
click at [1047, 420] on video "Your browser does not support embedding video, but you can download it ." at bounding box center [784, 549] width 695 height 416
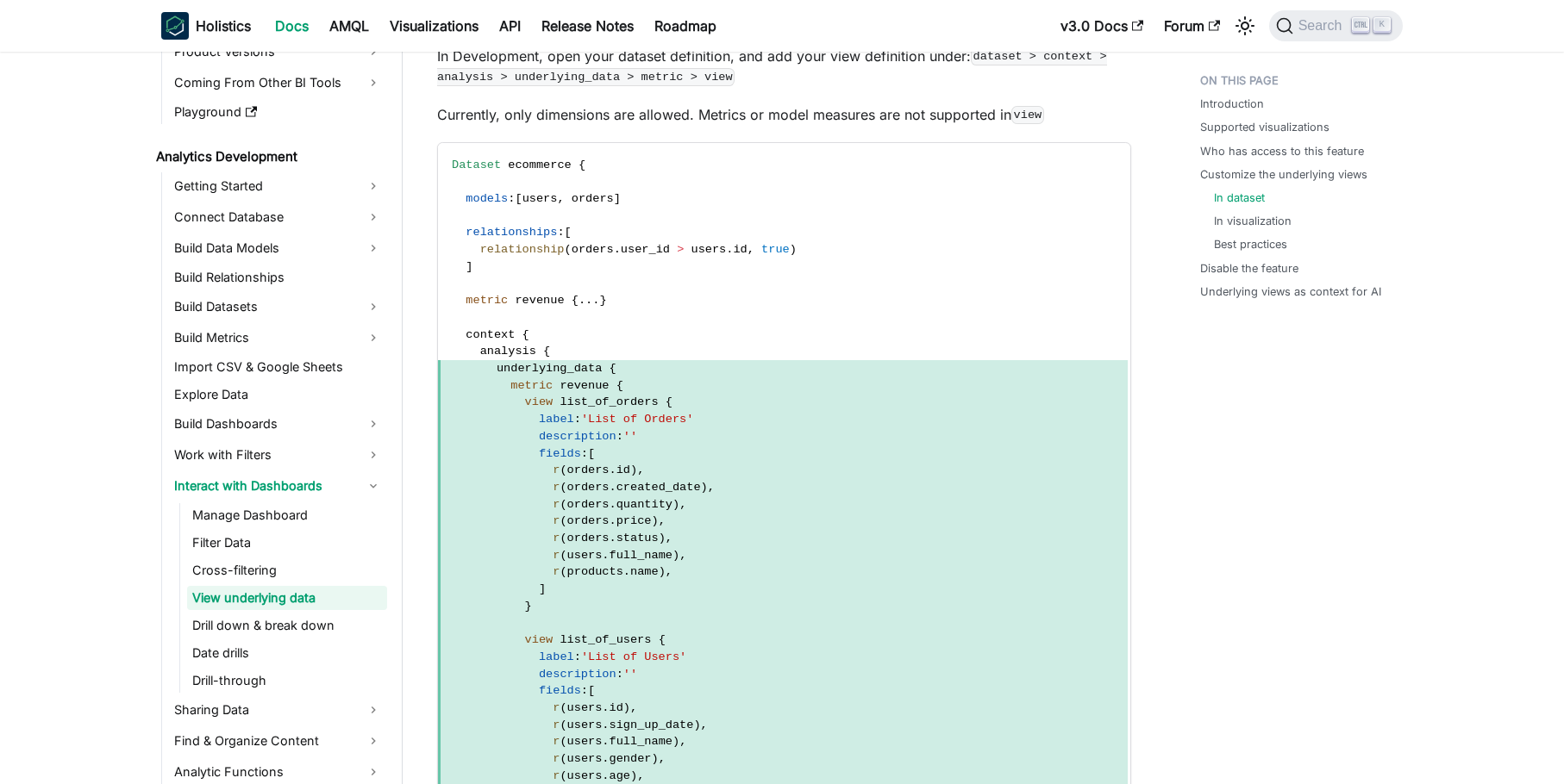
scroll to position [2069, 0]
